Goal: Information Seeking & Learning: Check status

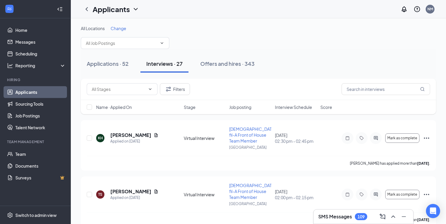
click at [328, 213] on div "SMS Messages 109" at bounding box center [342, 216] width 49 height 7
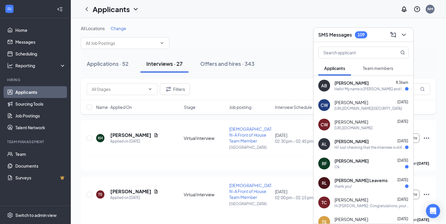
click at [356, 179] on span "[PERSON_NAME] Leavems" at bounding box center [360, 180] width 53 height 6
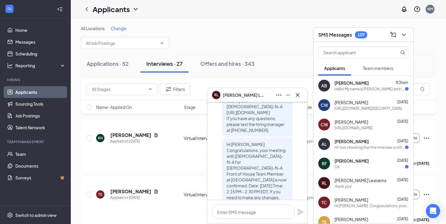
scroll to position [-101, 0]
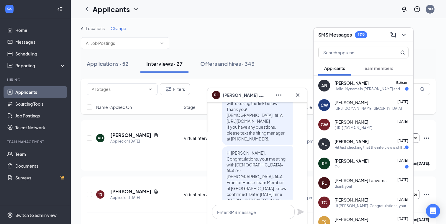
click at [350, 167] on div "Ok" at bounding box center [371, 166] width 74 height 5
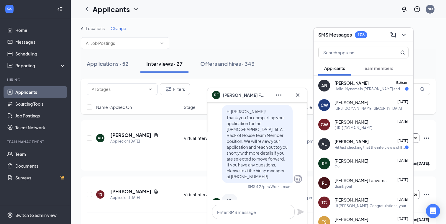
scroll to position [-17, 0]
click at [298, 95] on icon "Cross" at bounding box center [297, 94] width 7 height 7
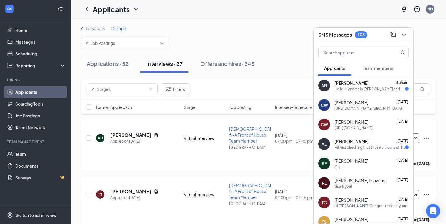
click at [367, 90] on div "Hello! My name is [PERSON_NAME] and I was wondering what are my chances of gett…" at bounding box center [369, 88] width 70 height 5
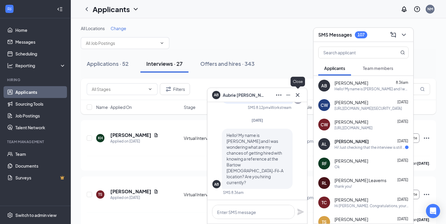
click at [299, 95] on icon "Cross" at bounding box center [297, 94] width 7 height 7
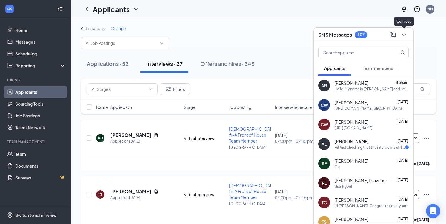
click at [406, 34] on icon "ChevronDown" at bounding box center [403, 34] width 7 height 7
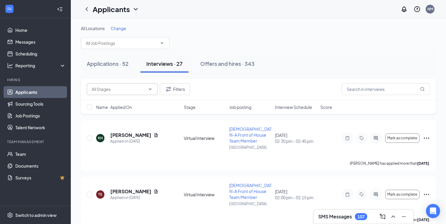
click at [113, 90] on input "text" at bounding box center [119, 89] width 54 height 6
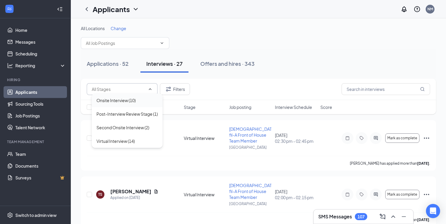
click at [111, 99] on div "Onsite Interview (10)" at bounding box center [115, 100] width 39 height 6
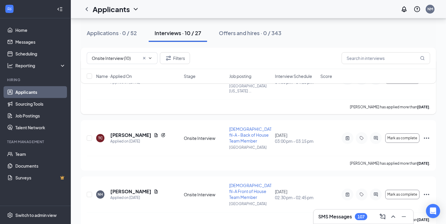
scroll to position [65, 0]
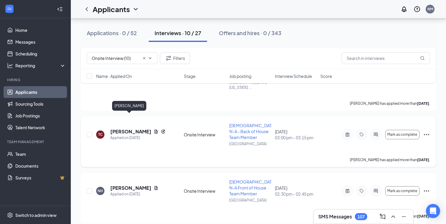
click at [134, 128] on h5 "[PERSON_NAME]" at bounding box center [130, 131] width 41 height 6
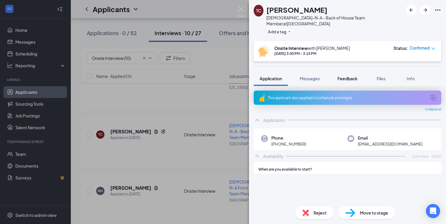
click at [351, 76] on span "Feedback" at bounding box center [347, 78] width 20 height 5
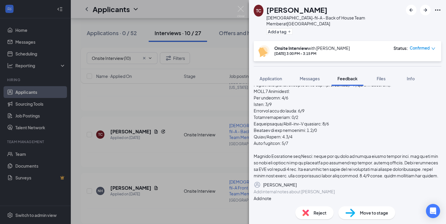
scroll to position [481, 0]
click at [240, 7] on img at bounding box center [240, 11] width 7 height 11
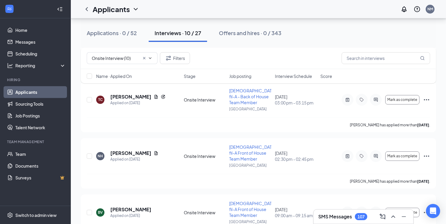
scroll to position [107, 0]
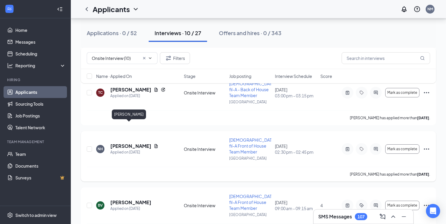
click at [124, 143] on h5 "[PERSON_NAME]" at bounding box center [130, 146] width 41 height 6
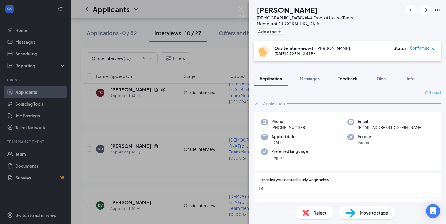
click at [346, 76] on span "Feedback" at bounding box center [347, 78] width 20 height 5
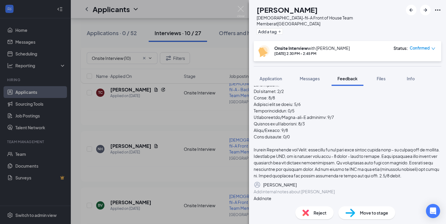
scroll to position [526, 0]
click at [241, 9] on img at bounding box center [240, 11] width 7 height 11
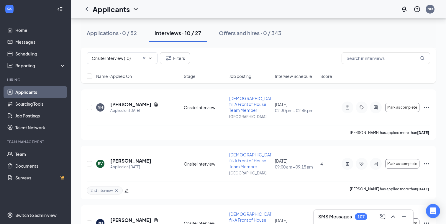
scroll to position [152, 0]
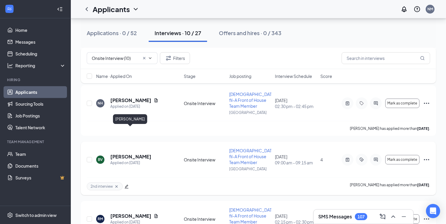
click at [131, 153] on h5 "[PERSON_NAME]" at bounding box center [130, 156] width 41 height 6
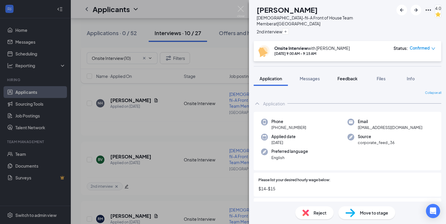
click at [347, 79] on span "Feedback" at bounding box center [347, 78] width 20 height 5
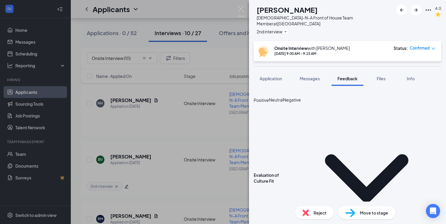
scroll to position [1112, 0]
click at [240, 8] on img at bounding box center [240, 11] width 7 height 11
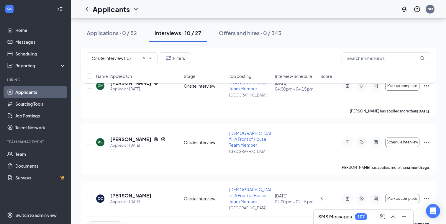
scroll to position [404, 0]
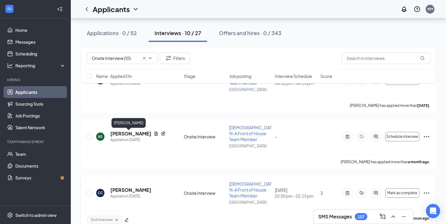
click at [121, 187] on h5 "[PERSON_NAME]" at bounding box center [130, 190] width 41 height 6
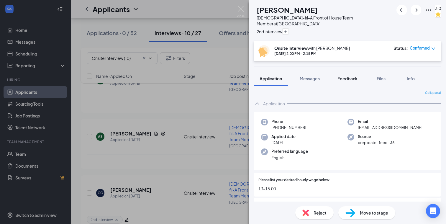
click at [344, 78] on span "Feedback" at bounding box center [347, 78] width 20 height 5
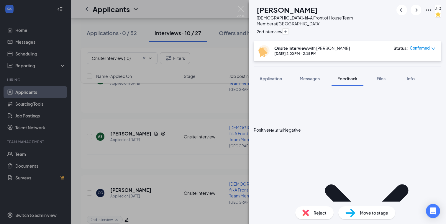
scroll to position [1128, 0]
click at [239, 8] on img at bounding box center [240, 11] width 7 height 11
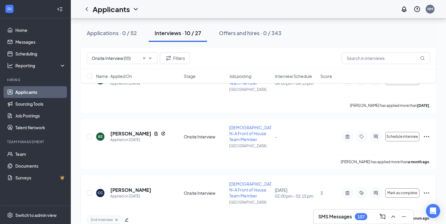
scroll to position [407, 0]
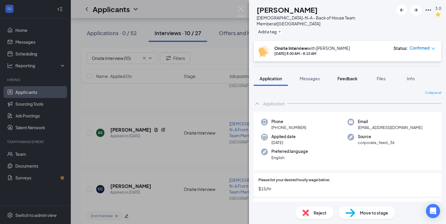
click at [348, 78] on span "Feedback" at bounding box center [347, 78] width 20 height 5
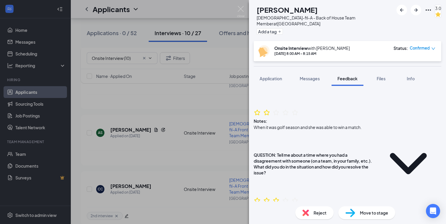
scroll to position [325, 0]
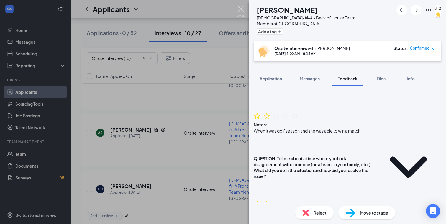
click at [240, 9] on img at bounding box center [240, 11] width 7 height 11
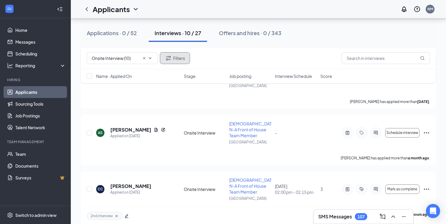
click at [179, 58] on button "Filters" at bounding box center [175, 58] width 30 height 12
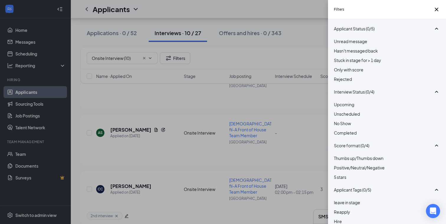
click at [337, 76] on div at bounding box center [387, 76] width 106 height 0
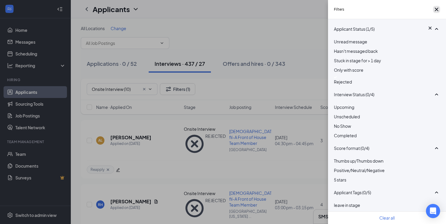
click at [435, 11] on icon "Cross" at bounding box center [436, 9] width 7 height 7
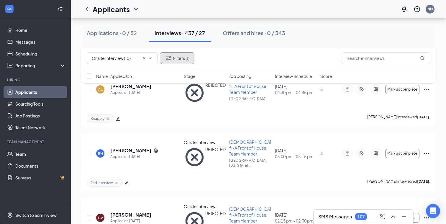
scroll to position [38, 0]
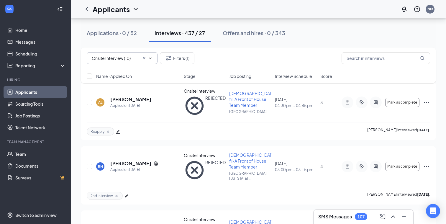
click at [105, 58] on input "Onsite Interview (10)" at bounding box center [116, 58] width 48 height 6
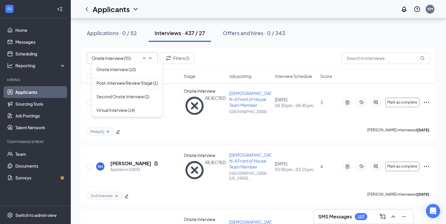
click at [107, 86] on div "Post-Interview Review Stage (1)" at bounding box center [126, 83] width 61 height 6
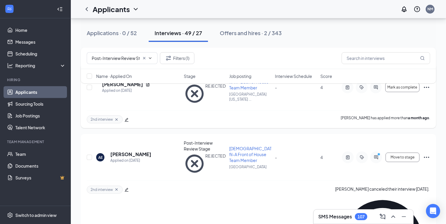
scroll to position [57, 0]
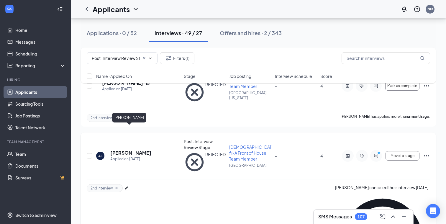
click at [128, 149] on h5 "[PERSON_NAME]" at bounding box center [130, 152] width 41 height 6
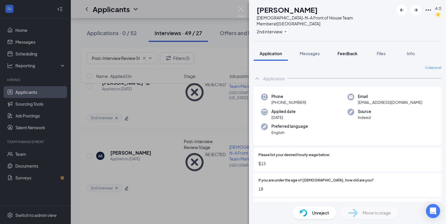
click at [346, 53] on span "Feedback" at bounding box center [347, 53] width 20 height 5
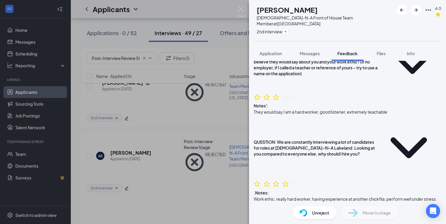
scroll to position [781, 0]
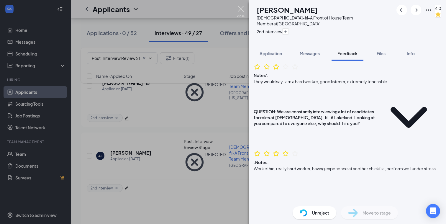
click at [241, 8] on img at bounding box center [240, 11] width 7 height 11
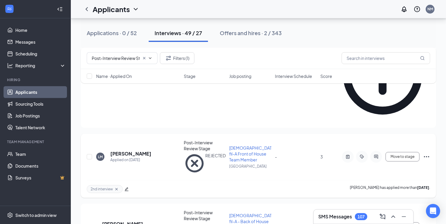
scroll to position [221, 0]
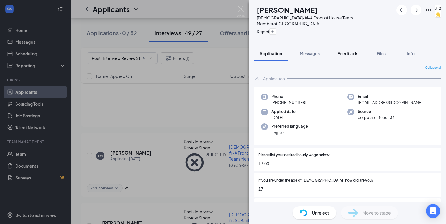
click at [349, 52] on span "Feedback" at bounding box center [347, 53] width 20 height 5
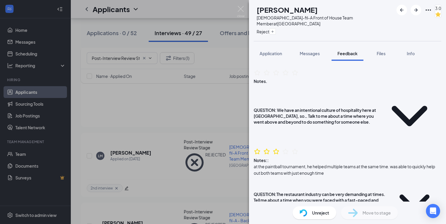
scroll to position [760, 0]
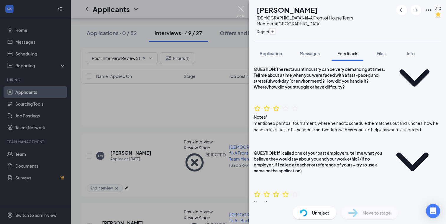
click at [242, 10] on img at bounding box center [240, 11] width 7 height 11
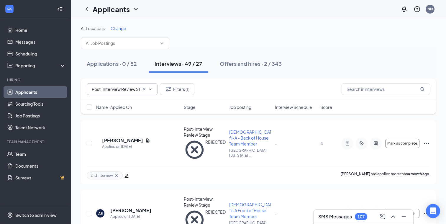
click at [126, 86] on input "Post-Interview Review Stage (1)" at bounding box center [116, 89] width 48 height 6
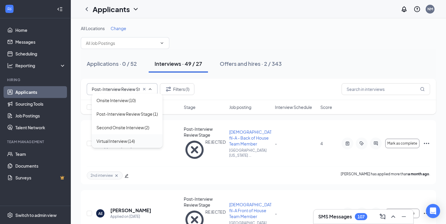
click at [111, 144] on div "Virtual Interview (14)" at bounding box center [115, 141] width 38 height 6
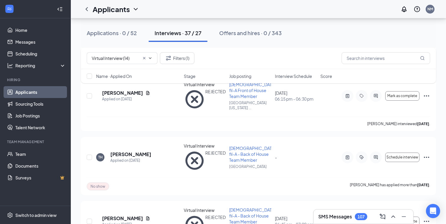
scroll to position [293, 0]
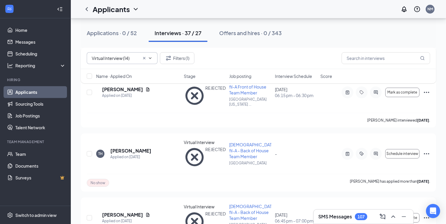
click at [126, 60] on input "Virtual Interview (14)" at bounding box center [116, 58] width 48 height 6
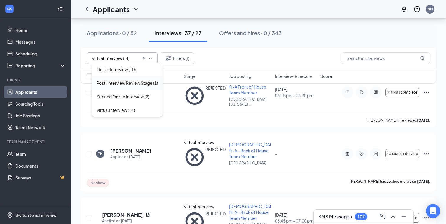
click at [111, 84] on div "Post-Interview Review Stage (1)" at bounding box center [126, 83] width 61 height 6
type input "Post-Interview Review Stage (1)"
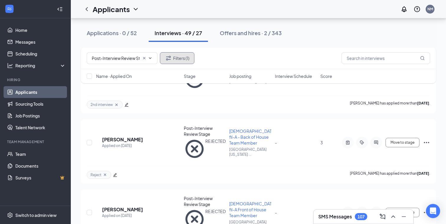
click at [176, 59] on button "Filters (1)" at bounding box center [177, 58] width 34 height 12
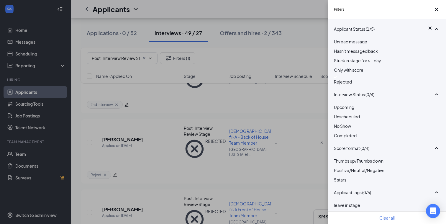
click at [268, 54] on div "Filters Applicant Status (1/5) Unread message Hasn't messaged back Stuck in sta…" at bounding box center [223, 112] width 446 height 224
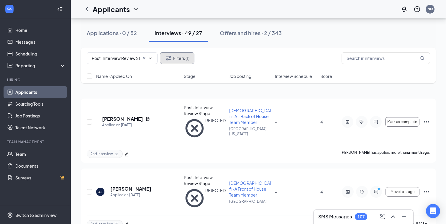
scroll to position [0, 0]
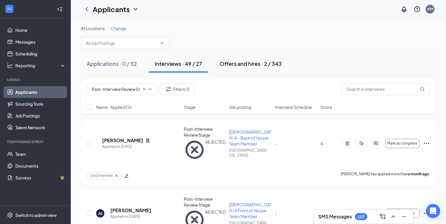
click at [243, 63] on div "Offers and hires · 2 / 343" at bounding box center [251, 63] width 62 height 7
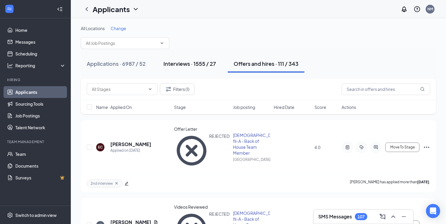
click at [185, 63] on div "Interviews · 1555 / 27" at bounding box center [189, 63] width 52 height 7
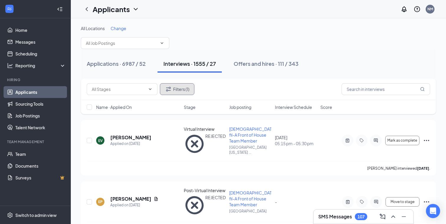
click at [179, 87] on button "Filters (1)" at bounding box center [177, 89] width 34 height 12
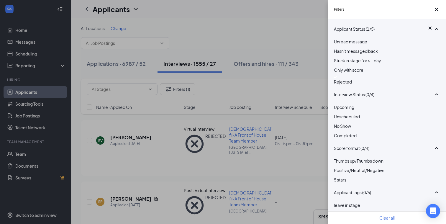
click at [336, 78] on div at bounding box center [387, 77] width 106 height 2
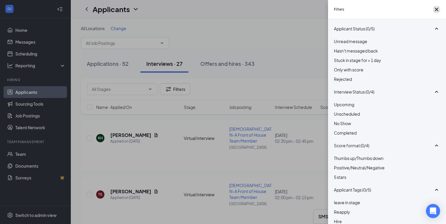
click at [435, 11] on icon "Cross" at bounding box center [437, 10] width 4 height 4
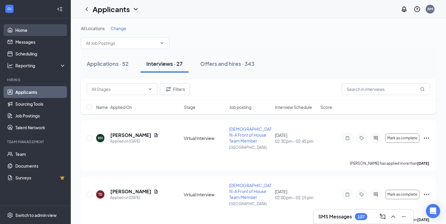
click at [39, 29] on link "Home" at bounding box center [40, 30] width 50 height 12
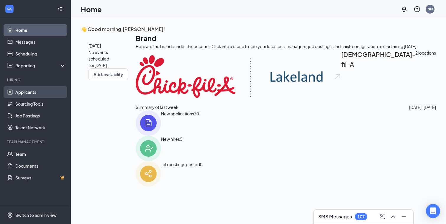
click at [29, 93] on link "Applicants" at bounding box center [40, 92] width 50 height 12
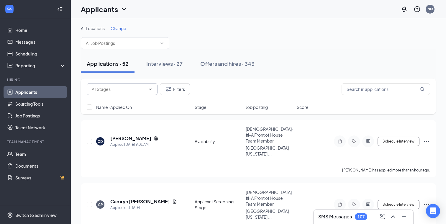
click at [125, 89] on input "text" at bounding box center [119, 89] width 54 height 6
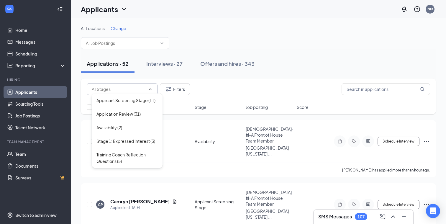
click at [156, 78] on div "Applications · 52 Interviews · 27 Offers and hires · 343" at bounding box center [258, 63] width 355 height 29
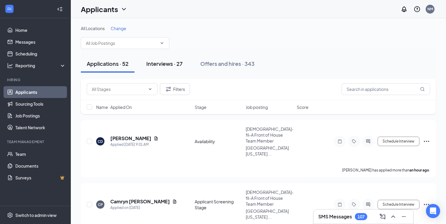
click at [165, 63] on div "Interviews · 27" at bounding box center [164, 63] width 36 height 7
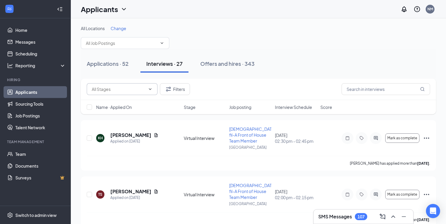
click at [133, 88] on input "text" at bounding box center [119, 89] width 54 height 6
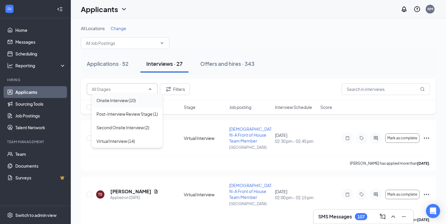
click at [122, 98] on div "Onsite Interview (10)" at bounding box center [115, 100] width 39 height 6
type input "Onsite Interview (10)"
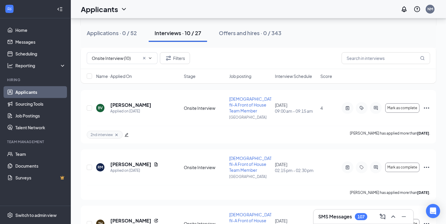
scroll to position [204, 0]
click at [120, 161] on h5 "[PERSON_NAME]" at bounding box center [130, 164] width 41 height 6
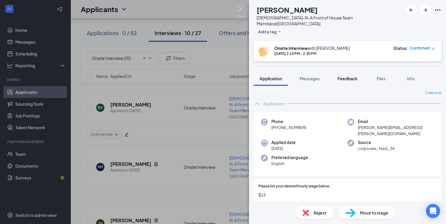
click at [345, 76] on span "Feedback" at bounding box center [347, 78] width 20 height 5
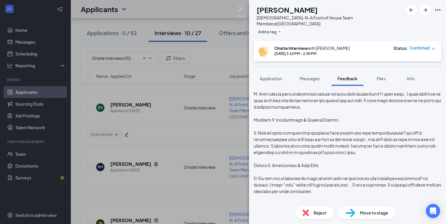
scroll to position [200, 0]
click at [239, 8] on img at bounding box center [240, 11] width 7 height 11
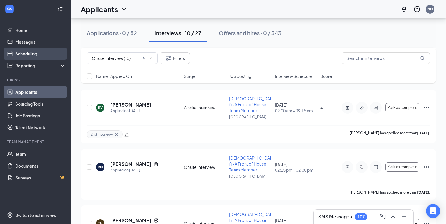
click at [15, 56] on link "Scheduling" at bounding box center [40, 54] width 50 height 12
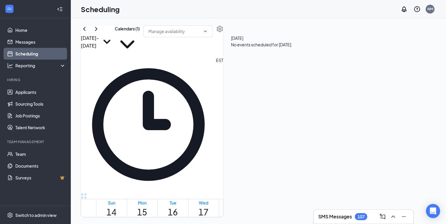
scroll to position [420, 0]
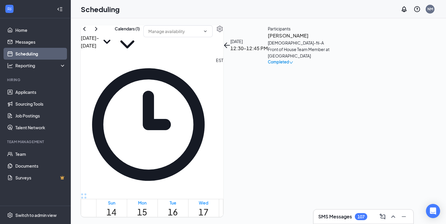
click at [330, 40] on h3 "[PERSON_NAME]" at bounding box center [299, 36] width 62 height 8
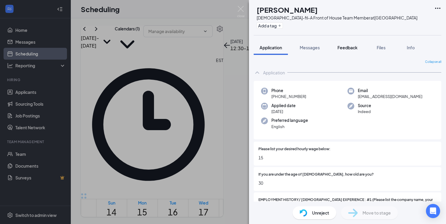
click at [344, 48] on span "Feedback" at bounding box center [347, 47] width 20 height 5
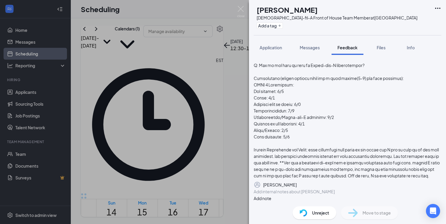
scroll to position [365, 0]
click at [241, 7] on img at bounding box center [240, 11] width 7 height 11
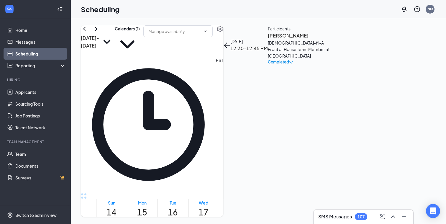
click at [330, 40] on h3 "[PERSON_NAME]" at bounding box center [299, 36] width 62 height 8
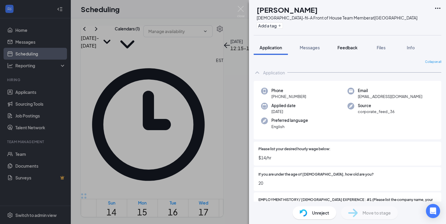
click at [344, 47] on span "Feedback" at bounding box center [347, 47] width 20 height 5
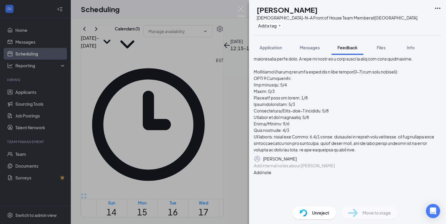
scroll to position [410, 0]
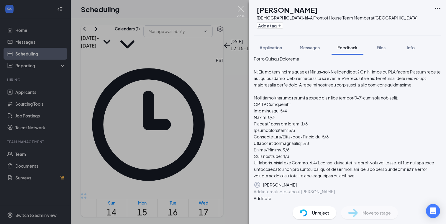
click at [242, 9] on img at bounding box center [240, 11] width 7 height 11
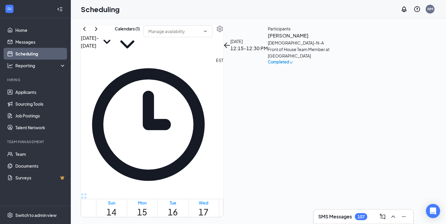
click at [330, 40] on h3 "[PERSON_NAME]" at bounding box center [299, 36] width 62 height 8
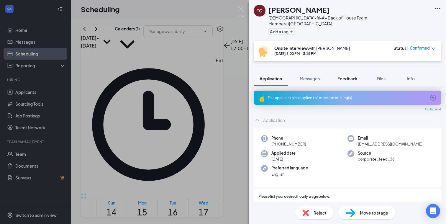
click at [346, 76] on span "Feedback" at bounding box center [347, 78] width 20 height 5
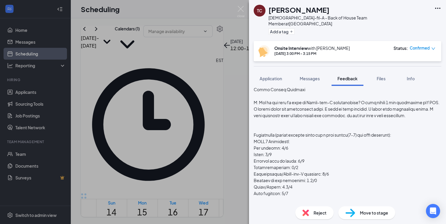
scroll to position [481, 0]
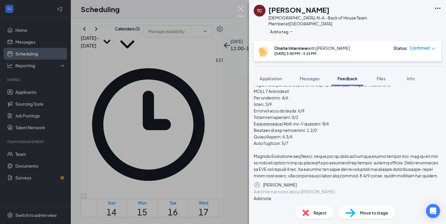
click at [239, 9] on img at bounding box center [240, 11] width 7 height 11
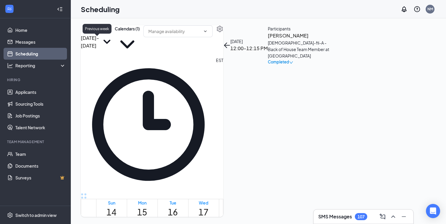
click at [86, 31] on icon "ChevronLeft" at bounding box center [84, 29] width 2 height 4
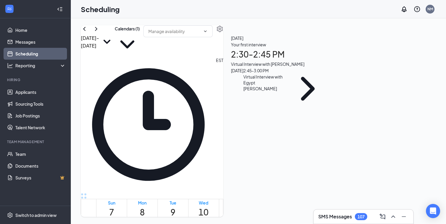
scroll to position [511, 0]
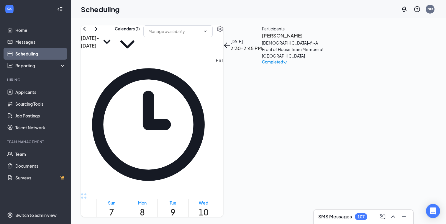
click at [324, 40] on h3 "[PERSON_NAME]" at bounding box center [293, 36] width 62 height 8
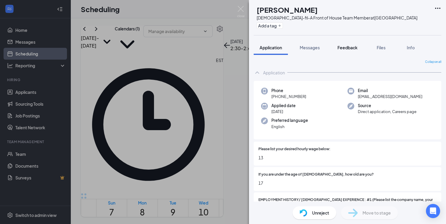
click at [348, 47] on span "Feedback" at bounding box center [347, 47] width 20 height 5
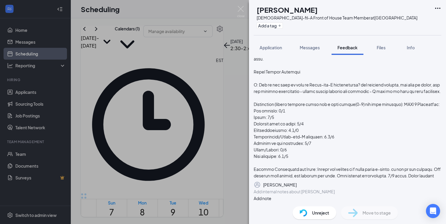
scroll to position [404, 0]
click at [241, 10] on img at bounding box center [240, 11] width 7 height 11
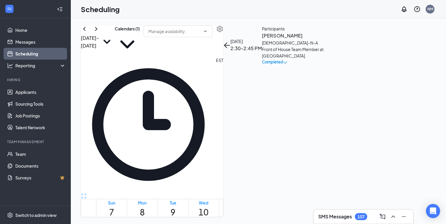
click at [324, 40] on h3 "Egypt [PERSON_NAME]" at bounding box center [293, 36] width 62 height 8
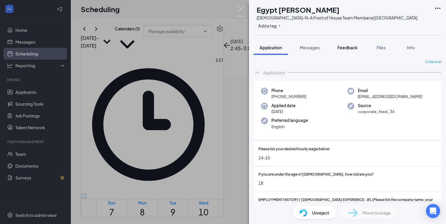
click at [346, 48] on span "Feedback" at bounding box center [347, 47] width 20 height 5
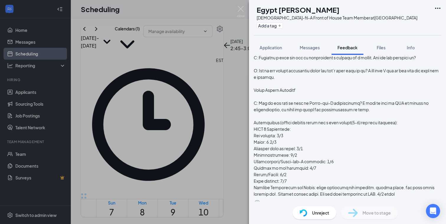
scroll to position [391, 0]
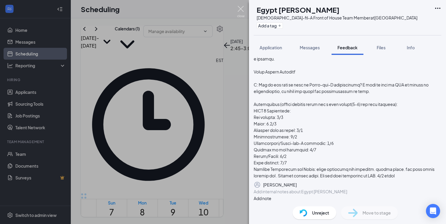
click at [240, 8] on img at bounding box center [240, 11] width 7 height 11
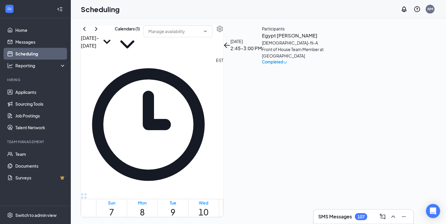
click at [324, 40] on h3 "Egypt [PERSON_NAME]" at bounding box center [293, 36] width 62 height 8
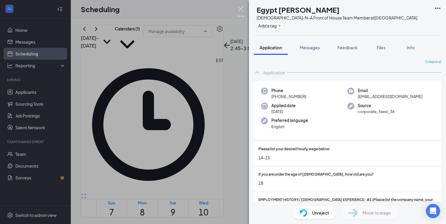
drag, startPoint x: 241, startPoint y: 9, endPoint x: 236, endPoint y: 17, distance: 9.0
click at [240, 9] on img at bounding box center [240, 11] width 7 height 11
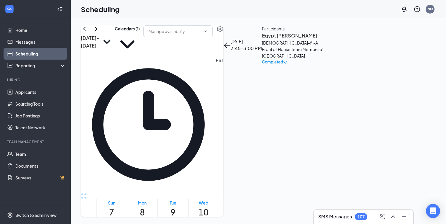
click at [324, 40] on h3 "[PERSON_NAME]" at bounding box center [293, 36] width 62 height 8
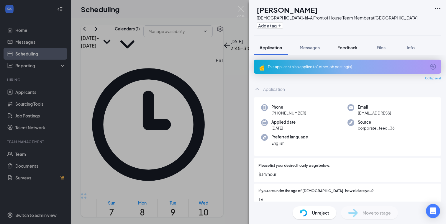
click at [350, 45] on span "Feedback" at bounding box center [347, 47] width 20 height 5
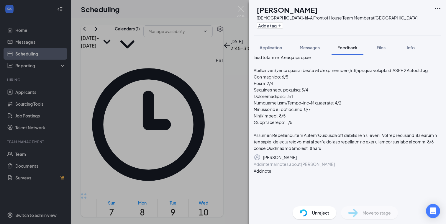
scroll to position [391, 0]
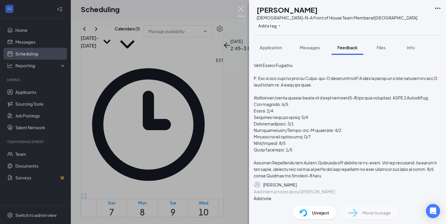
click at [240, 8] on img at bounding box center [240, 11] width 7 height 11
